Goal: Task Accomplishment & Management: Manage account settings

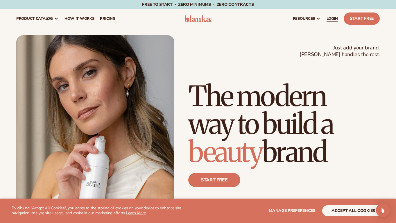
click at [335, 20] on span "LOGIN" at bounding box center [331, 18] width 11 height 5
click at [333, 19] on span "LOGIN" at bounding box center [331, 18] width 11 height 5
click at [333, 18] on span "LOGIN" at bounding box center [331, 18] width 11 height 5
click at [332, 18] on span "LOGIN" at bounding box center [331, 18] width 11 height 5
